Goal: Information Seeking & Learning: Learn about a topic

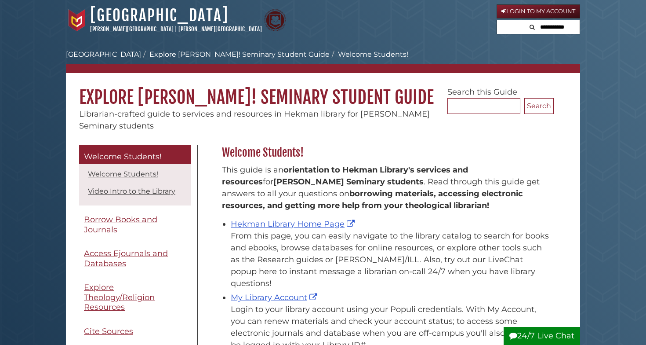
scroll to position [130, 336]
click at [262, 233] on div "From this page, you can easily navigate to the library catalog to search for bo…" at bounding box center [390, 259] width 319 height 59
click at [277, 222] on link "Hekman Library Home Page" at bounding box center [294, 224] width 126 height 10
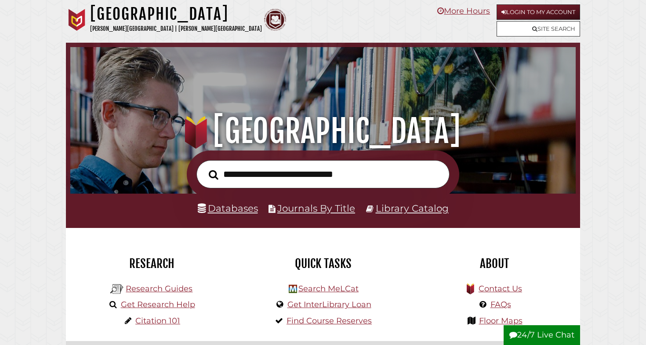
scroll to position [167, 501]
click at [239, 208] on link "Databases" at bounding box center [228, 207] width 60 height 11
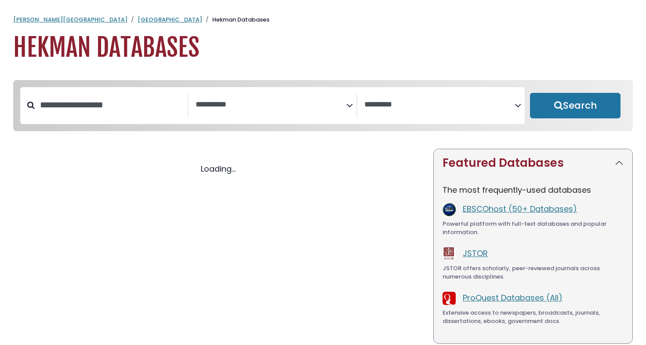
select select "Database Subject Filter"
select select "Database Vendors Filter"
select select "Database Subject Filter"
select select "Database Vendors Filter"
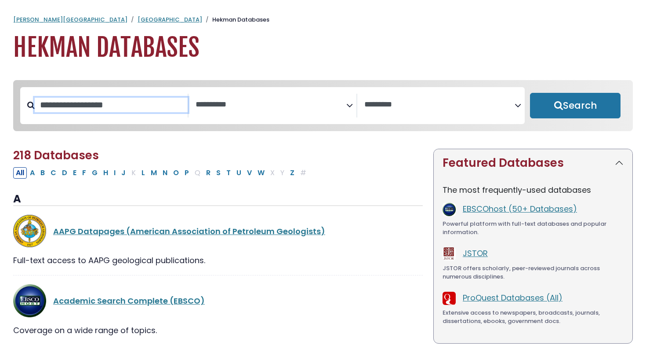
click at [112, 111] on input "Search database by title or keyword" at bounding box center [111, 105] width 153 height 15
type input "****"
click at [575, 106] on button "Search" at bounding box center [575, 105] width 91 height 25
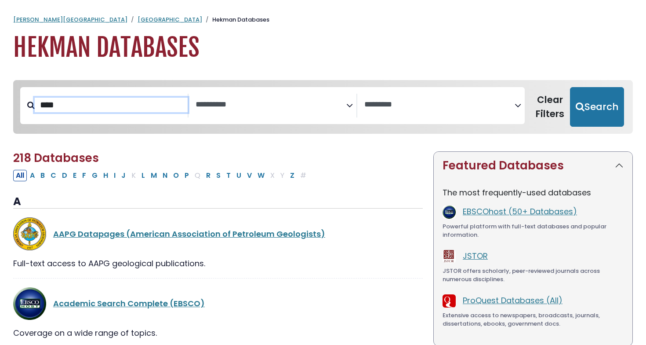
select select "Database Subject Filter"
select select "Database Vendors Filter"
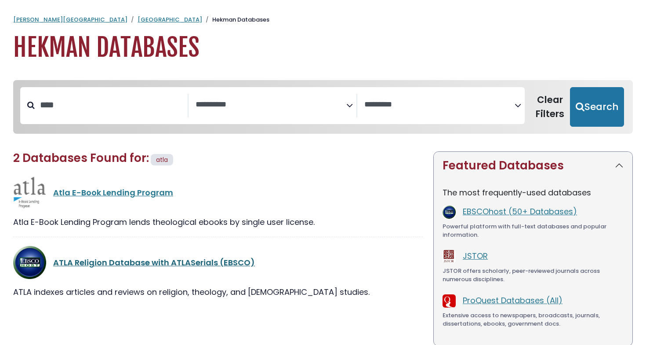
click at [152, 262] on link "ATLA Religion Database with ATLASerials (EBSCO)" at bounding box center [154, 262] width 202 height 11
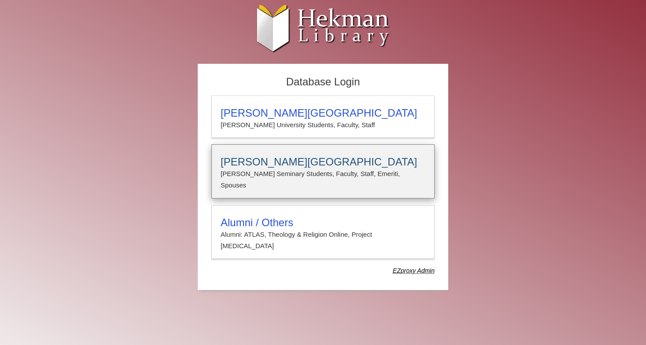
click at [266, 158] on h3 "[PERSON_NAME][GEOGRAPHIC_DATA]" at bounding box center [323, 162] width 205 height 12
